Goal: Use online tool/utility

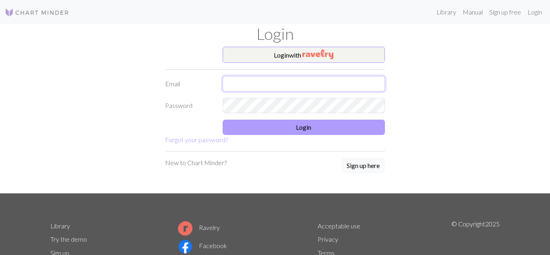
type input "[EMAIL_ADDRESS][DOMAIN_NAME]"
click at [368, 129] on button "Login" at bounding box center [303, 126] width 163 height 15
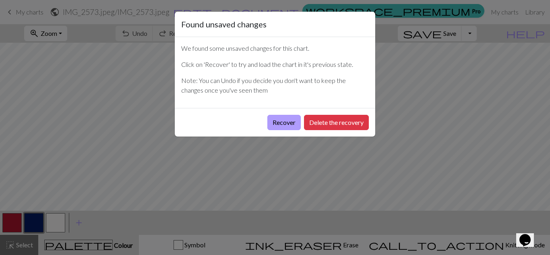
click at [276, 124] on button "Recover" at bounding box center [283, 122] width 33 height 15
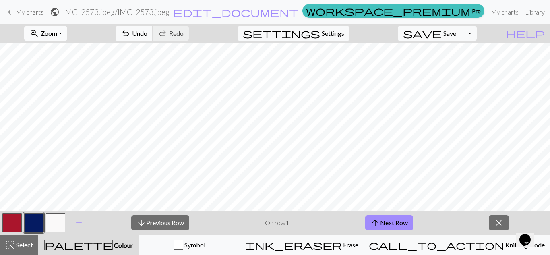
click at [57, 30] on span "Zoom" at bounding box center [49, 33] width 16 height 8
click at [70, 63] on button "Fit width" at bounding box center [57, 64] width 64 height 13
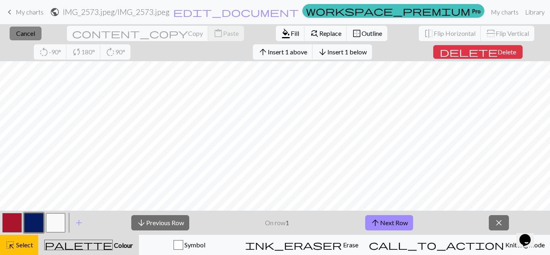
click at [26, 36] on span "Cancel" at bounding box center [25, 33] width 19 height 8
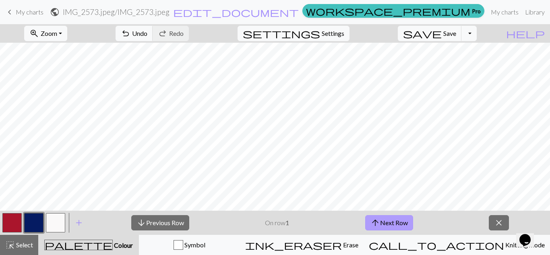
click at [390, 224] on button "arrow_upward Next Row" at bounding box center [389, 222] width 48 height 15
click at [390, 220] on button "arrow_upward Next Row" at bounding box center [389, 222] width 48 height 15
